Goal: Information Seeking & Learning: Check status

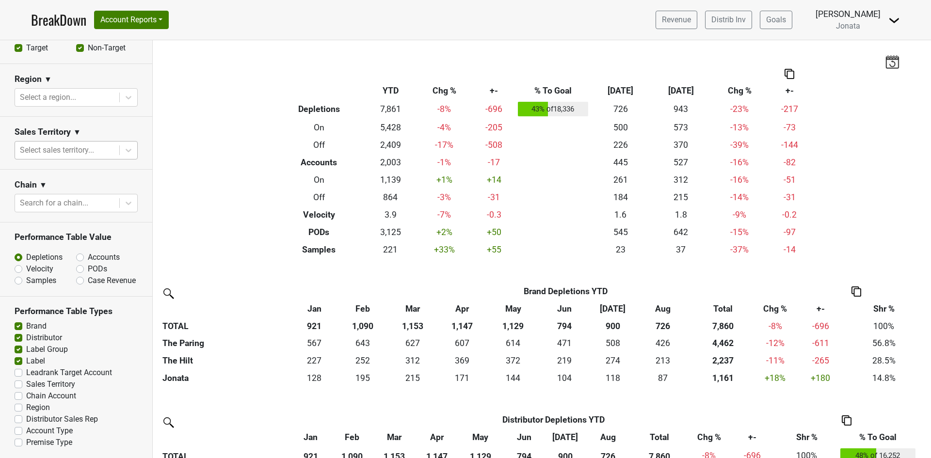
scroll to position [434, 0]
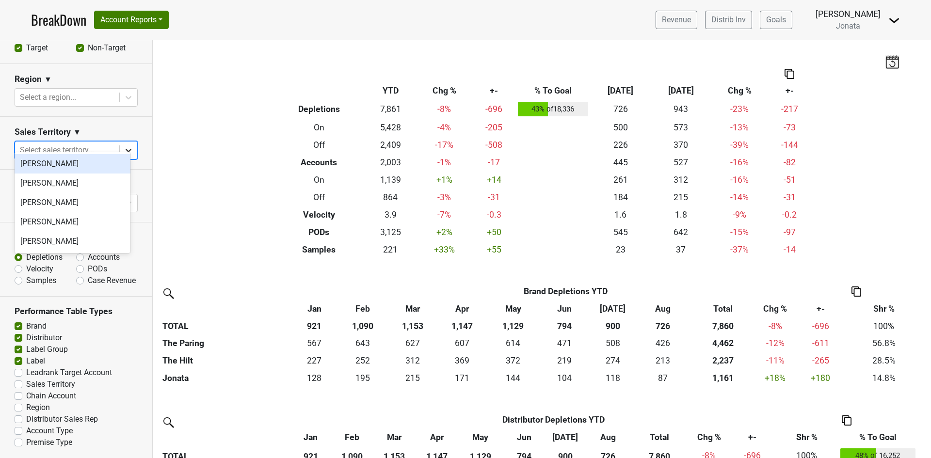
click at [126, 149] on icon at bounding box center [129, 150] width 6 height 3
click at [64, 167] on div "[PERSON_NAME]" at bounding box center [73, 163] width 116 height 19
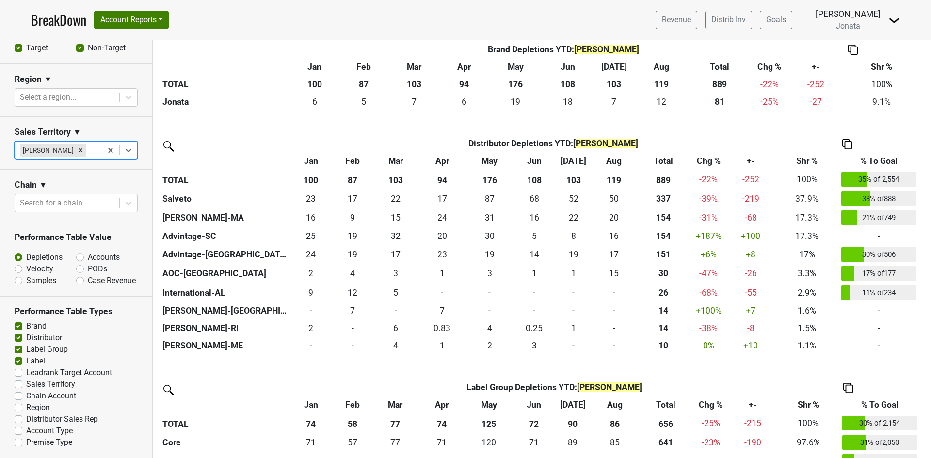
scroll to position [291, 0]
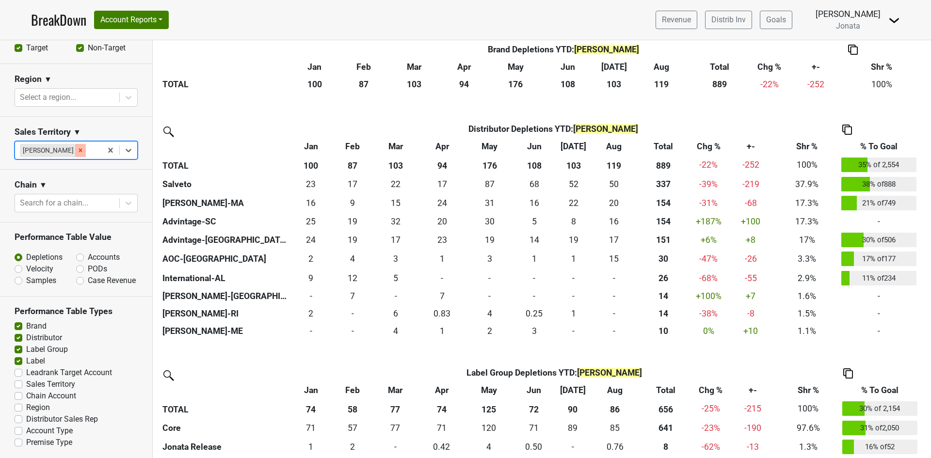
click at [77, 147] on icon "Remove Matt McKeown" at bounding box center [80, 150] width 7 height 7
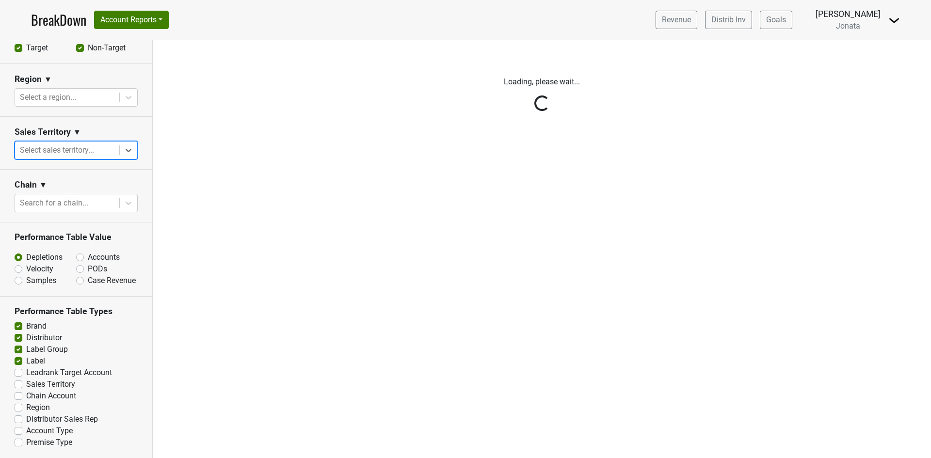
scroll to position [0, 0]
click at [128, 139] on div "Reset filters Time Period YTD LTM 1H 2024 L6M 2H 2023 L3M Aug '25 2022 L2M Sep …" at bounding box center [76, 249] width 153 height 418
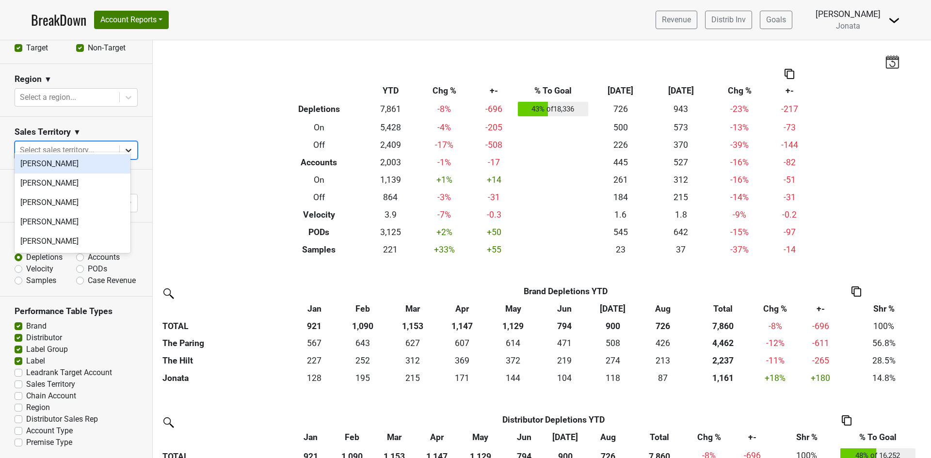
click at [126, 149] on icon at bounding box center [129, 150] width 6 height 3
click at [60, 221] on div "[PERSON_NAME]" at bounding box center [73, 221] width 116 height 19
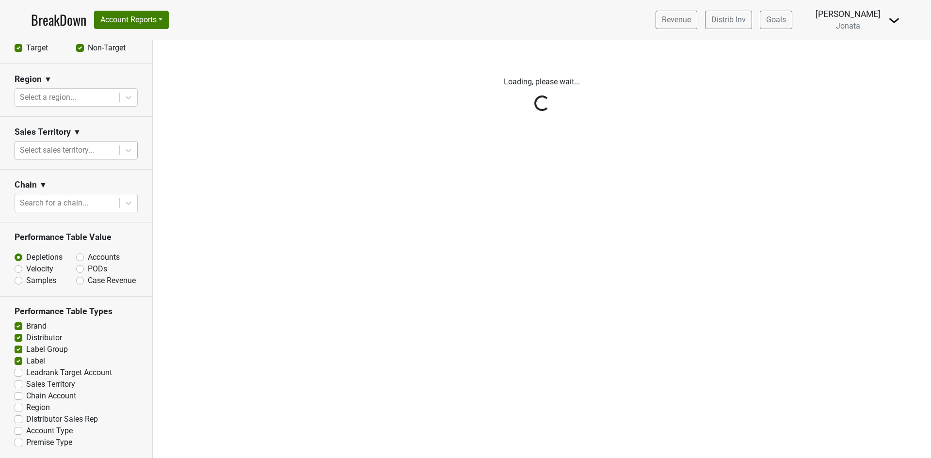
click at [88, 141] on div "Reset filters Time Period YTD LTM 1H 2024 L6M 2H 2023 L3M Aug '25 2022 L2M Sep …" at bounding box center [76, 249] width 153 height 418
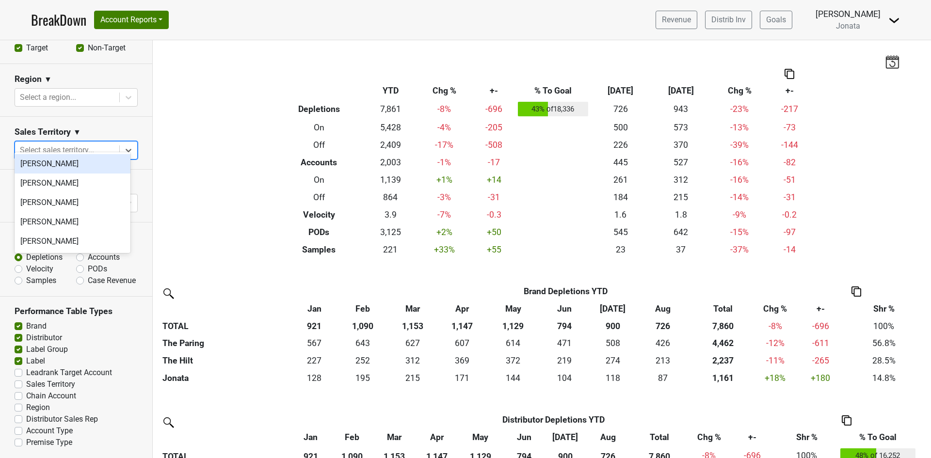
click at [85, 143] on div at bounding box center [67, 150] width 95 height 14
click at [72, 239] on div "[PERSON_NAME]" at bounding box center [73, 241] width 116 height 19
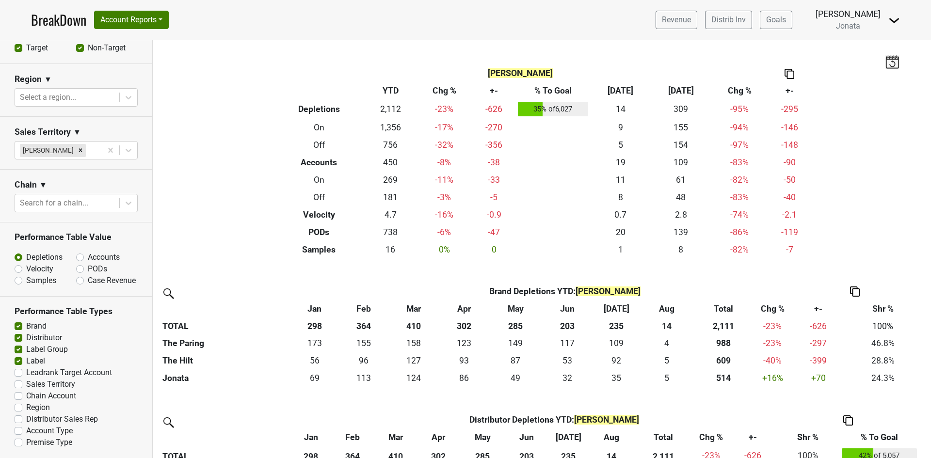
click at [72, 158] on section "Sales Territory ▼ [PERSON_NAME]" at bounding box center [76, 143] width 152 height 53
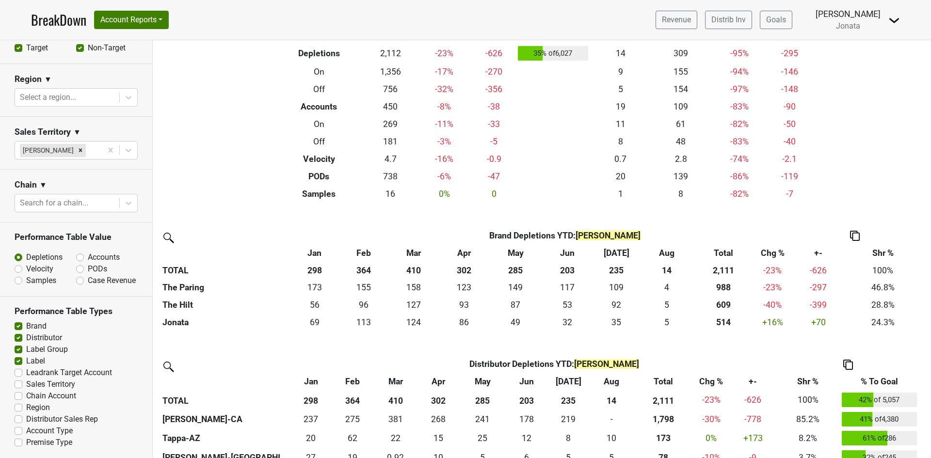
scroll to position [48, 0]
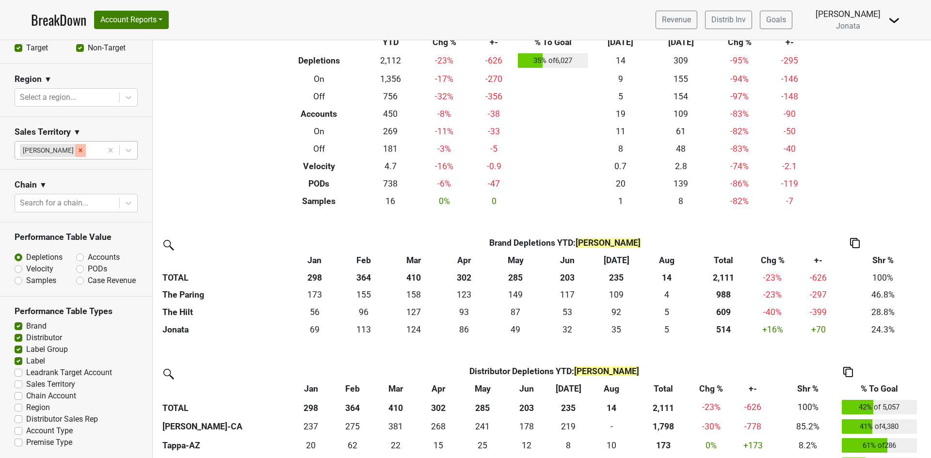
click at [79, 149] on icon "Remove Christina Dunn" at bounding box center [80, 150] width 3 height 3
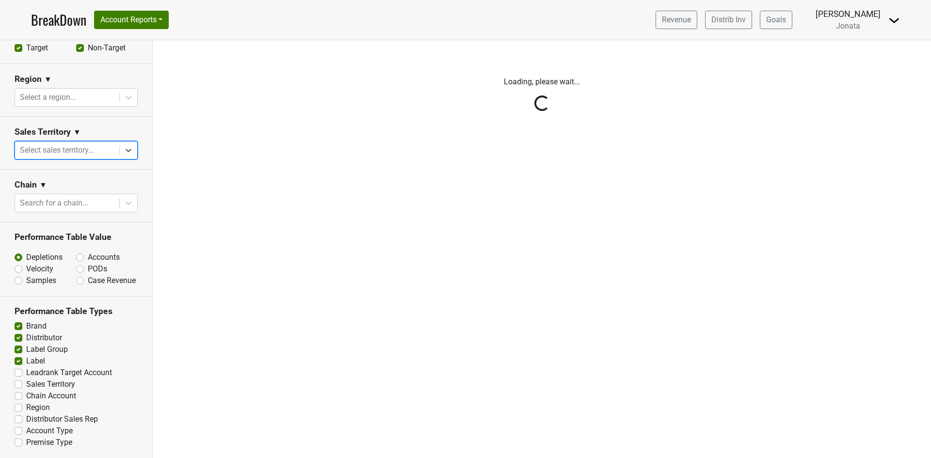
click at [97, 137] on div "Reset filters Time Period YTD LTM 1H 2024 L6M 2H 2023 L3M Aug '25 2022 L2M Sep …" at bounding box center [76, 249] width 153 height 418
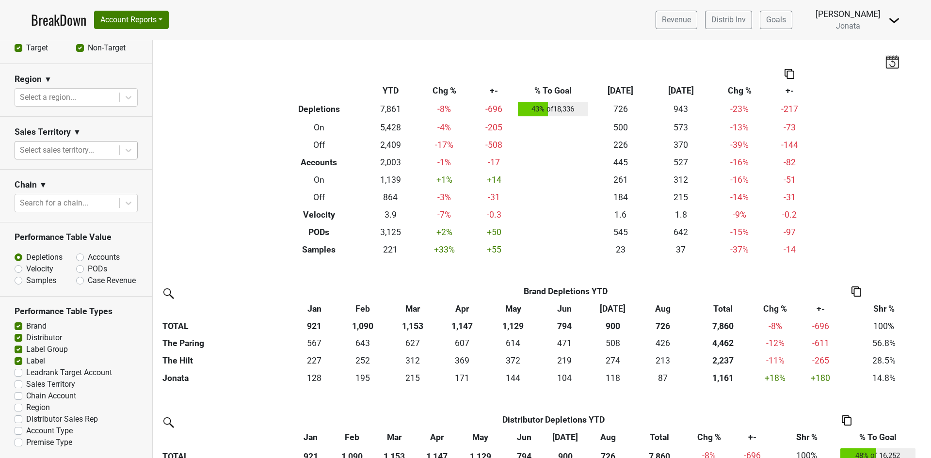
click at [80, 143] on div at bounding box center [67, 150] width 95 height 14
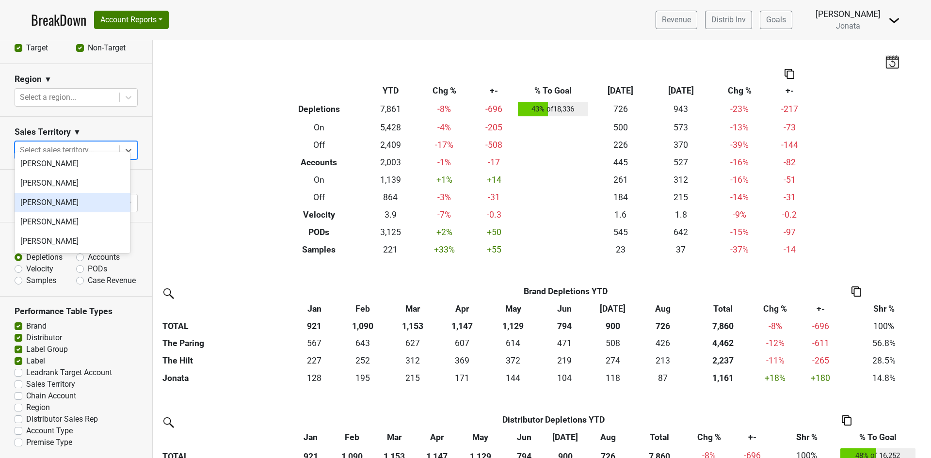
click at [63, 204] on div "[PERSON_NAME]" at bounding box center [73, 202] width 116 height 19
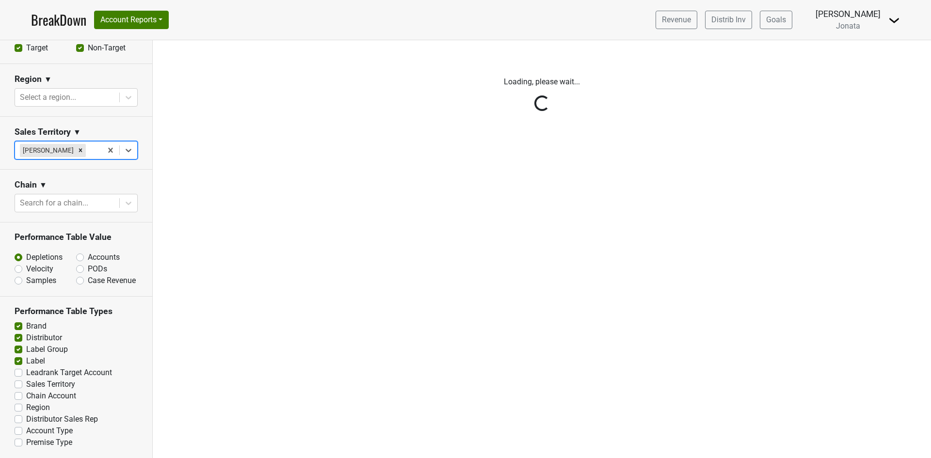
click at [82, 163] on div "Reset filters Time Period YTD LTM 1H 2024 L6M 2H 2023 L3M Aug '25 2022 L2M Sep …" at bounding box center [76, 249] width 153 height 418
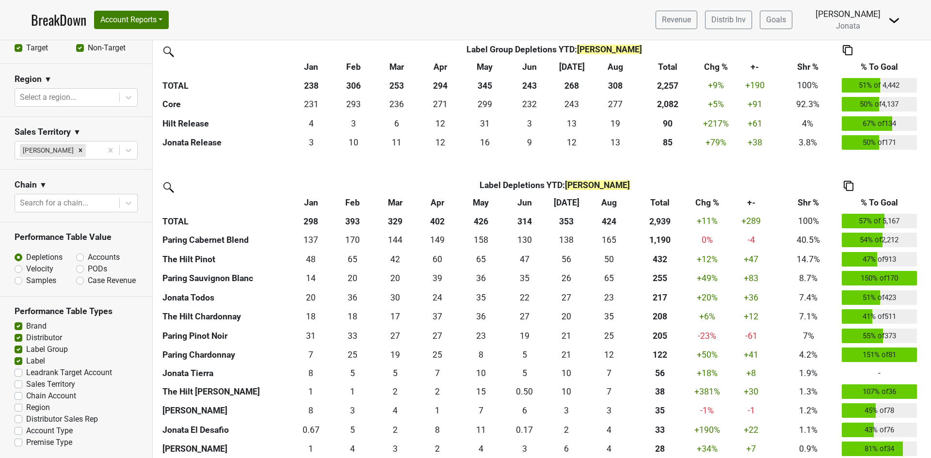
scroll to position [727, 0]
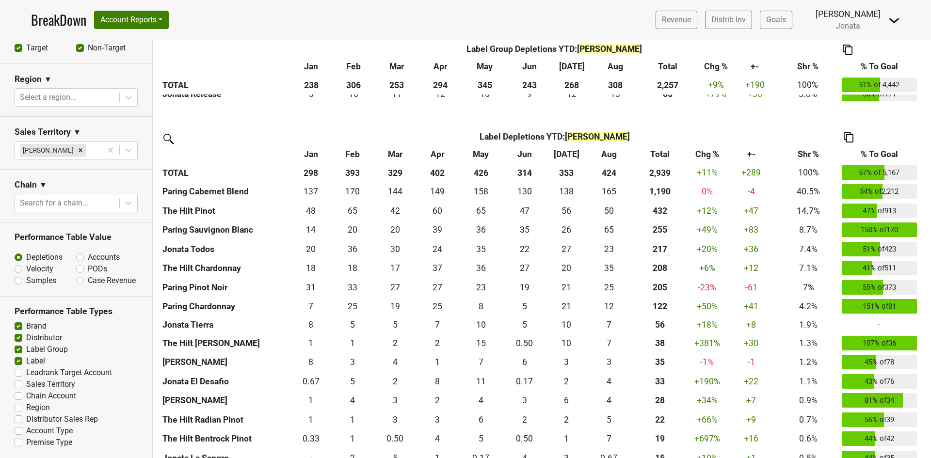
click at [877, 149] on th "% To Goal" at bounding box center [879, 153] width 80 height 17
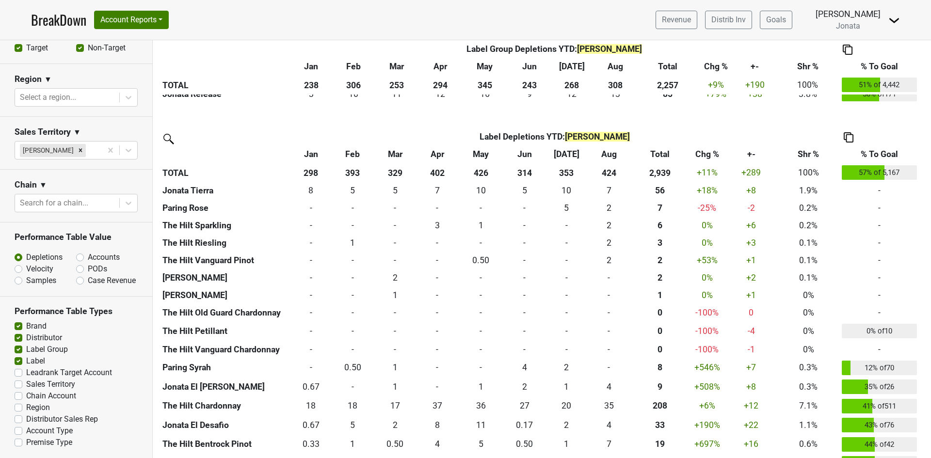
click at [877, 149] on th "% To Goal" at bounding box center [879, 153] width 80 height 17
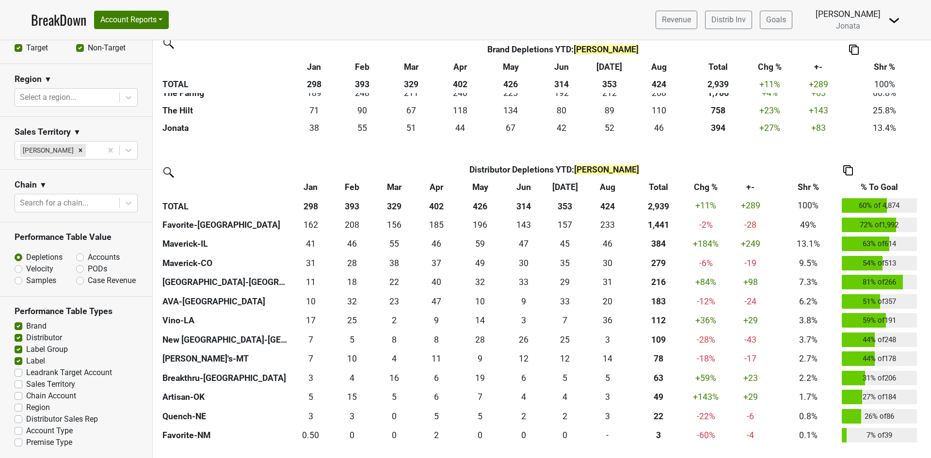
scroll to position [97, 0]
